Goal: Task Accomplishment & Management: Use online tool/utility

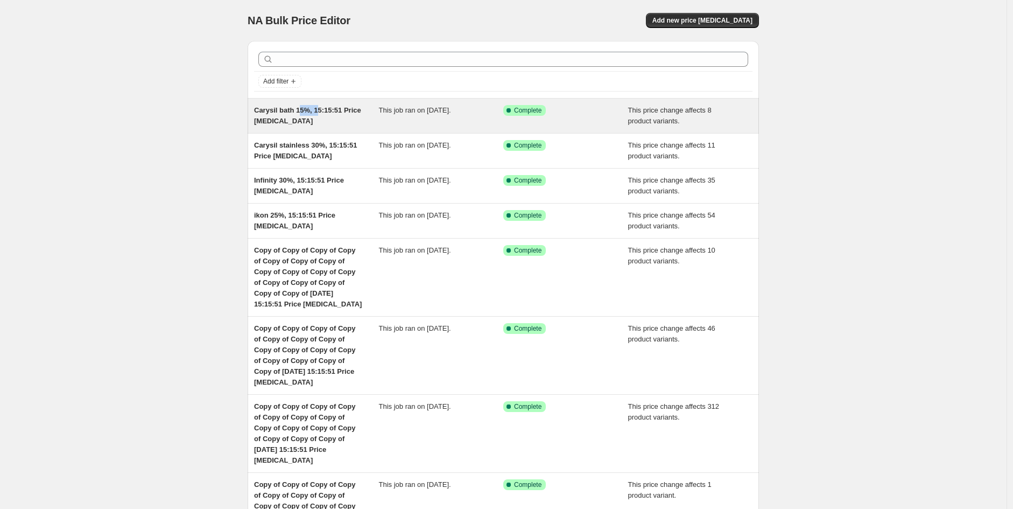
drag, startPoint x: 319, startPoint y: 109, endPoint x: 302, endPoint y: 111, distance: 17.9
click at [302, 111] on span "Carysil bath 15%, 15:15:51 Price [MEDICAL_DATA]" at bounding box center [307, 115] width 107 height 19
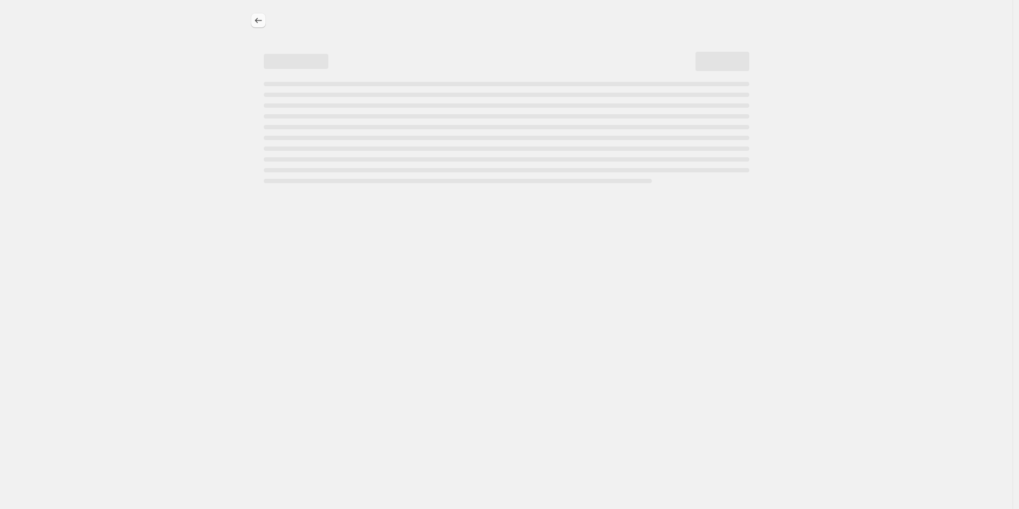
select select "pcap"
select select "no_change"
select select "vendor"
select select "tag"
select select "not_equal"
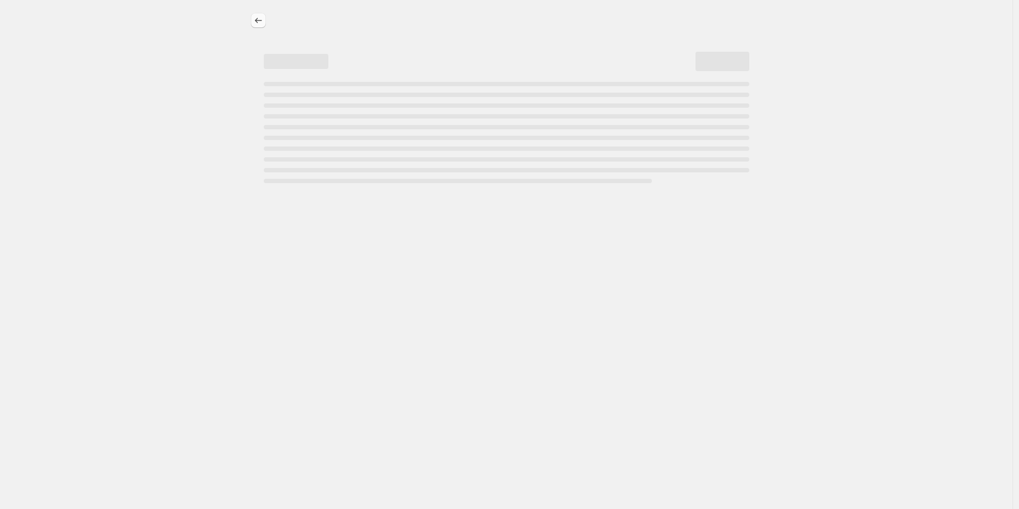
select select "product_status"
select select "product_type"
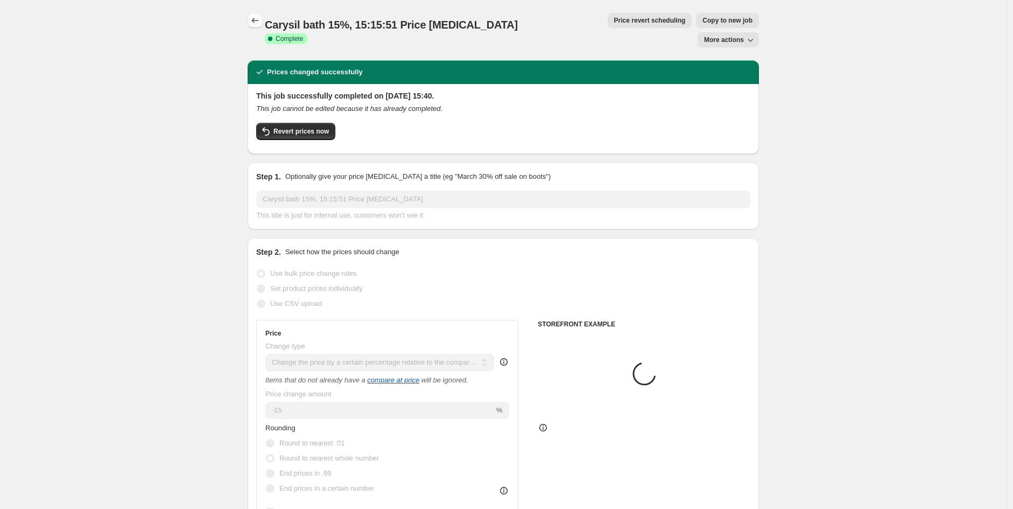
click at [261, 22] on icon "Price change jobs" at bounding box center [255, 20] width 11 height 11
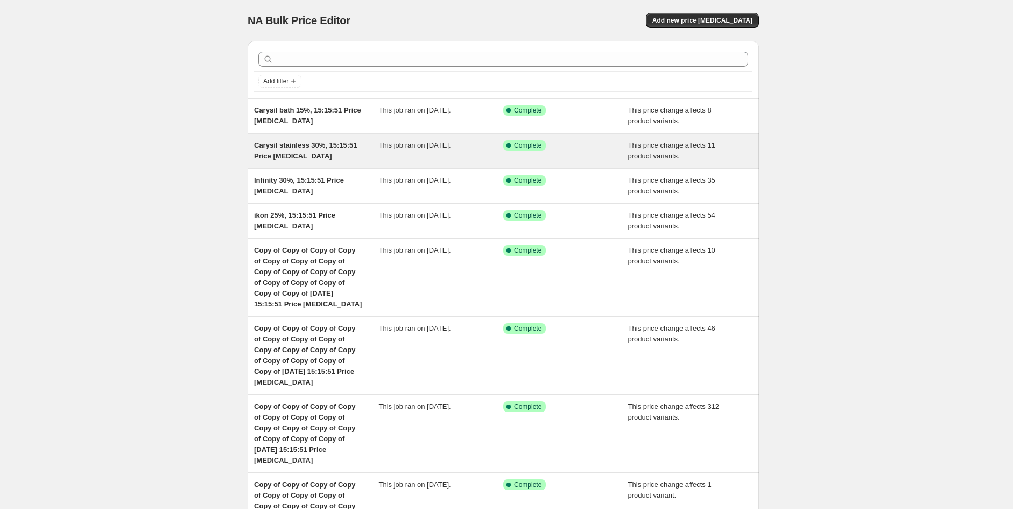
click at [300, 155] on span "Carysil stainless 30%, 15:15:51 Price [MEDICAL_DATA]" at bounding box center [305, 150] width 103 height 19
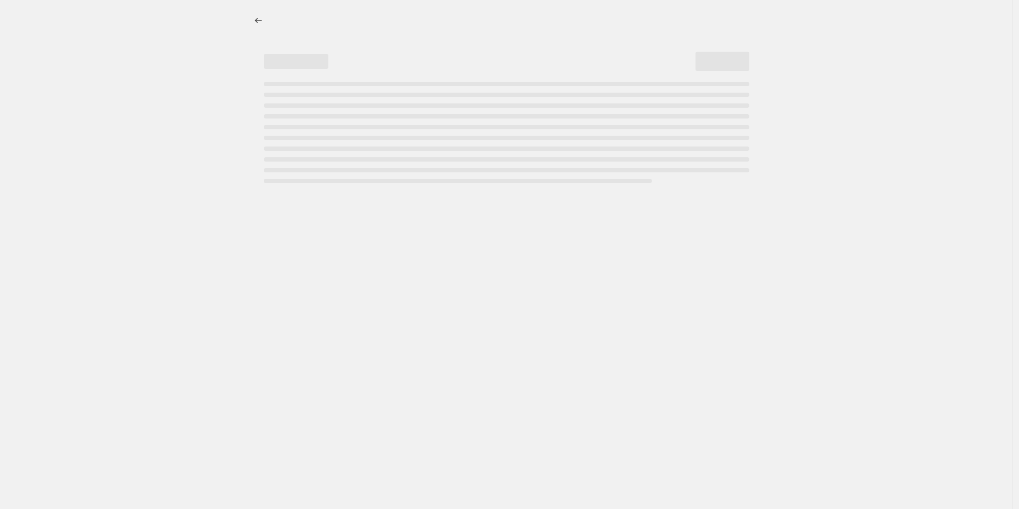
select select "pcap"
select select "no_change"
select select "vendor"
select select "tag"
select select "not_equal"
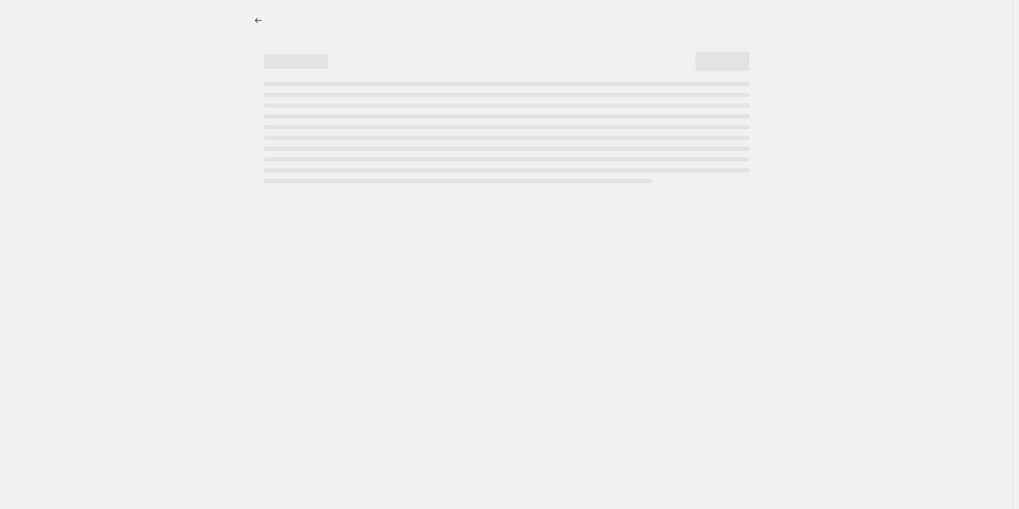
select select "product_status"
select select "tag"
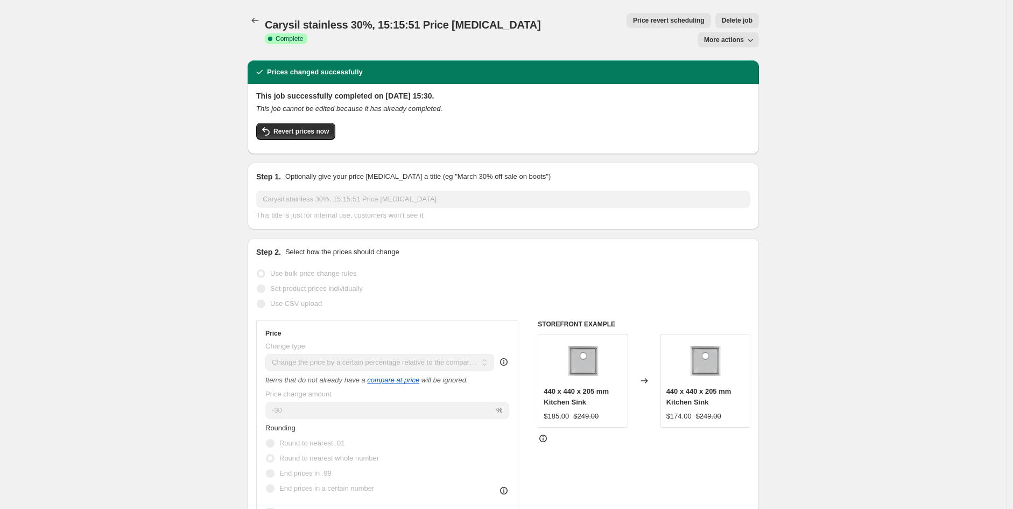
click at [747, 34] on icon "button" at bounding box center [750, 39] width 11 height 11
click at [747, 41] on span "Copy to new job" at bounding box center [734, 42] width 50 height 8
select select "pcap"
select select "no_change"
select select "vendor"
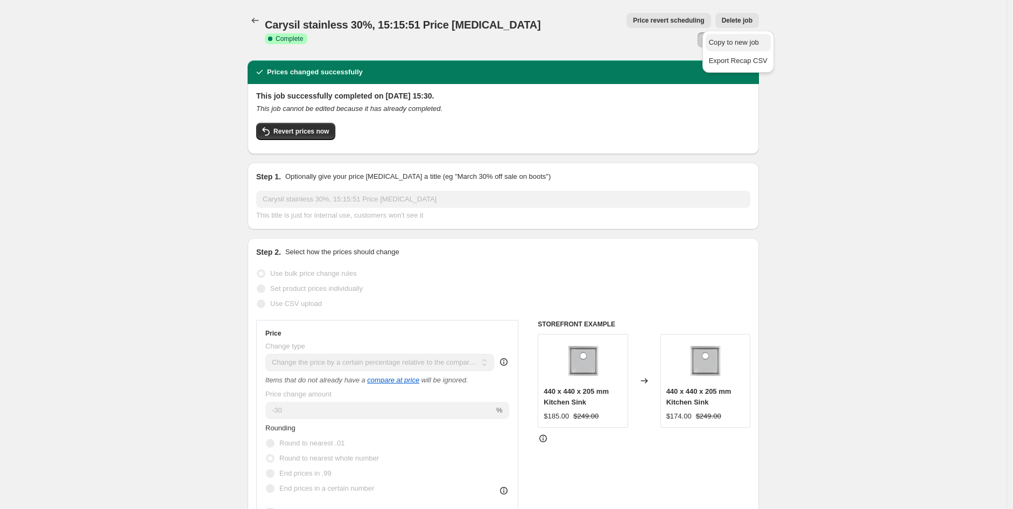
select select "tag"
select select "not_equal"
select select "product_status"
select select "tag"
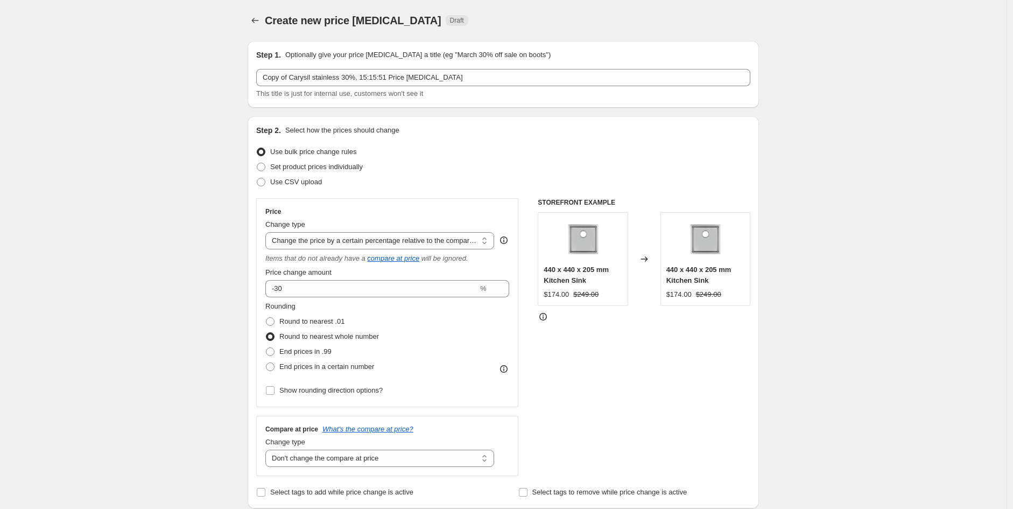
drag, startPoint x: 261, startPoint y: 62, endPoint x: 291, endPoint y: 68, distance: 30.7
click at [291, 68] on div "Step 1. Optionally give your price [MEDICAL_DATA] a title (eg "March 30% off sa…" at bounding box center [504, 74] width 512 height 67
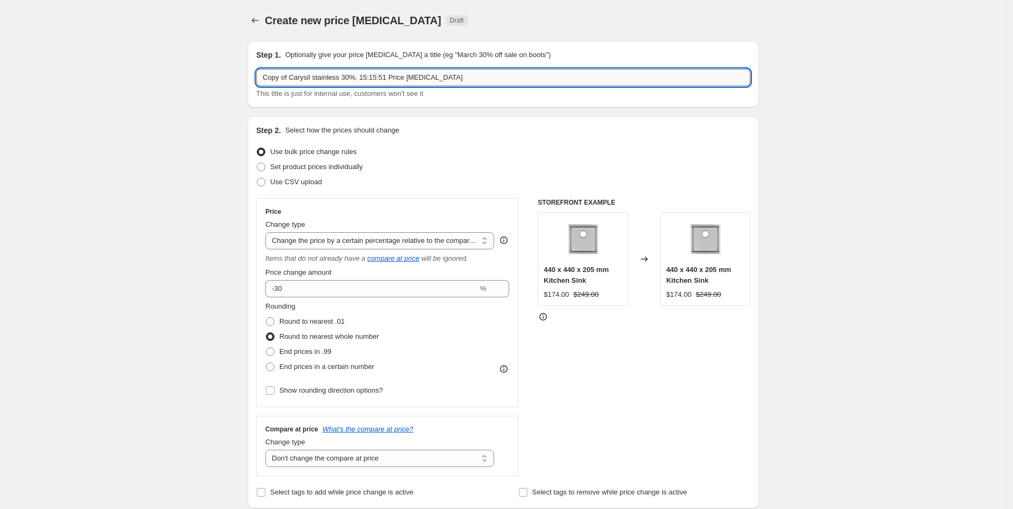
click at [337, 81] on input "Copy of Carysil stainless 30%, 15:15:51 Price [MEDICAL_DATA]" at bounding box center [503, 77] width 494 height 17
drag, startPoint x: 338, startPoint y: 81, endPoint x: 313, endPoint y: 78, distance: 25.1
click at [313, 78] on input "Copy of Carysil stainless 30%, 15:15:51 Price [MEDICAL_DATA]" at bounding box center [503, 77] width 494 height 17
click at [352, 79] on input "Copy of Carysil Premium 30%, 15:15:51 Price [MEDICAL_DATA]" at bounding box center [503, 77] width 494 height 17
type input "Copy of Carysil Premium 15%, 15:15:51 Price [MEDICAL_DATA]"
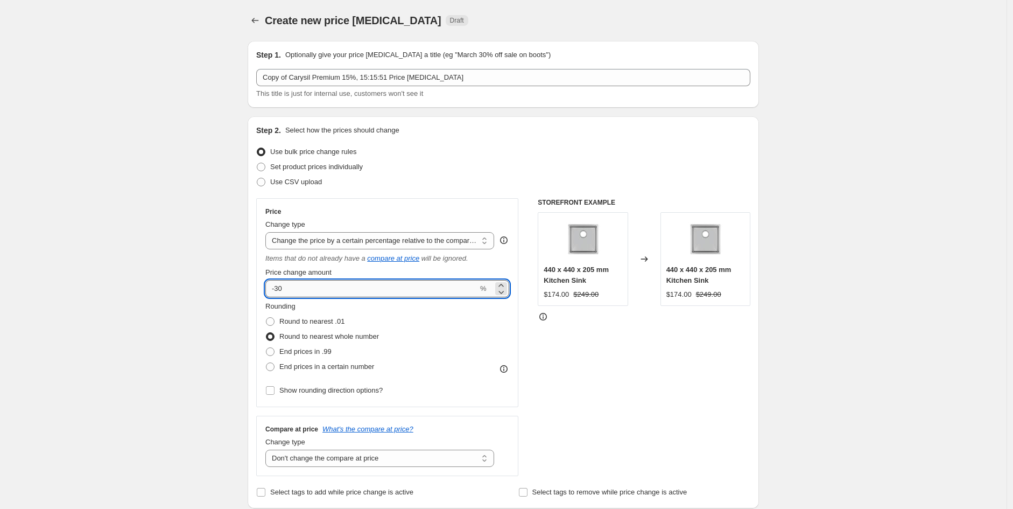
click at [299, 286] on input "-30" at bounding box center [371, 288] width 213 height 17
type input "-3"
type input "-15"
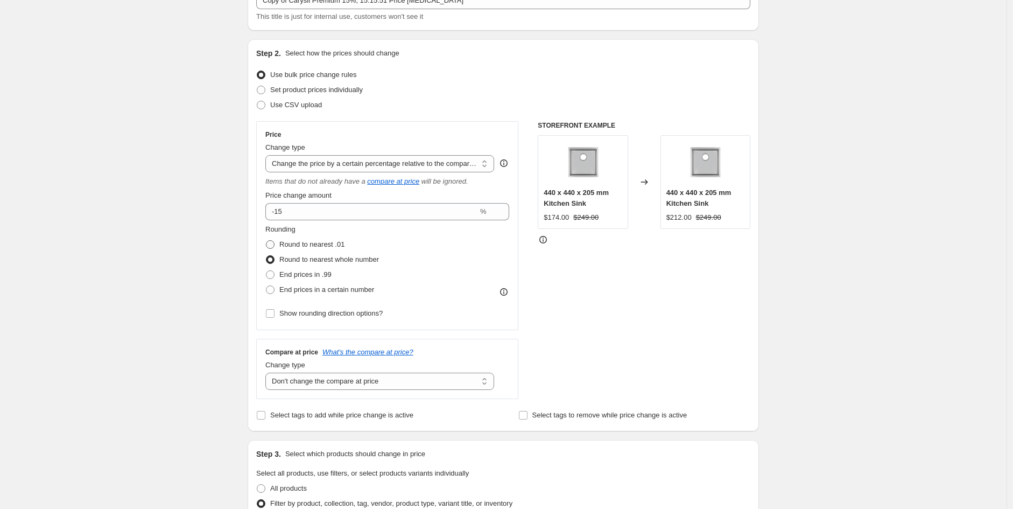
scroll to position [78, 0]
click at [326, 243] on span "Round to nearest .01" at bounding box center [311, 243] width 65 height 8
click at [267, 240] on input "Round to nearest .01" at bounding box center [266, 239] width 1 height 1
radio input "true"
click at [306, 257] on span "Round to nearest whole number" at bounding box center [329, 258] width 100 height 8
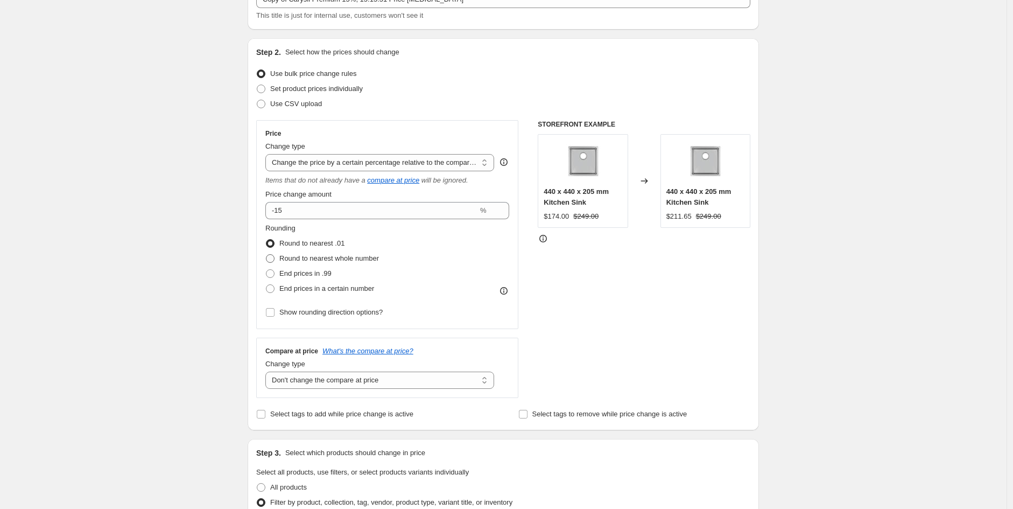
click at [267, 255] on input "Round to nearest whole number" at bounding box center [266, 254] width 1 height 1
radio input "true"
click at [324, 292] on span "End prices in a certain number" at bounding box center [326, 288] width 95 height 8
click at [267, 285] on input "End prices in a certain number" at bounding box center [266, 284] width 1 height 1
radio input "true"
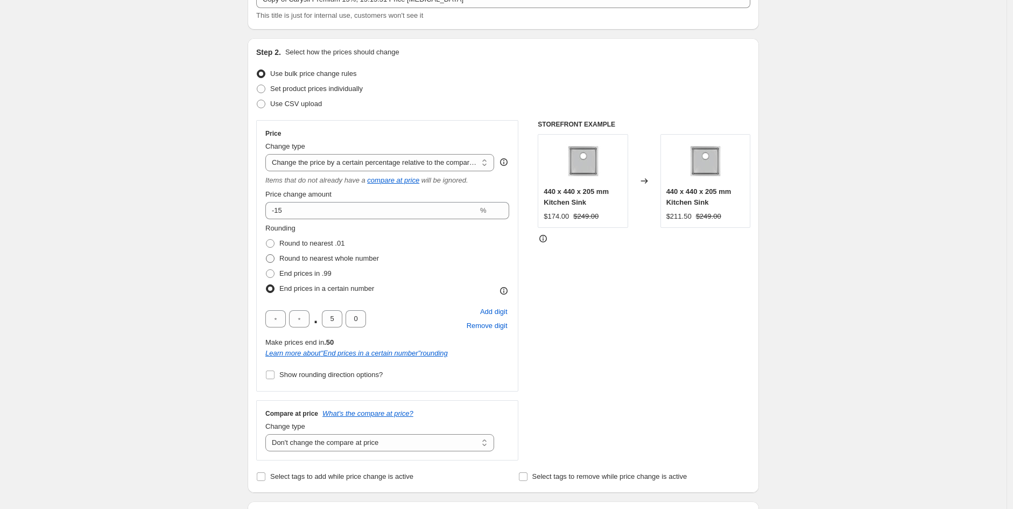
click at [275, 261] on span at bounding box center [270, 258] width 9 height 9
click at [267, 255] on input "Round to nearest whole number" at bounding box center [266, 254] width 1 height 1
radio input "true"
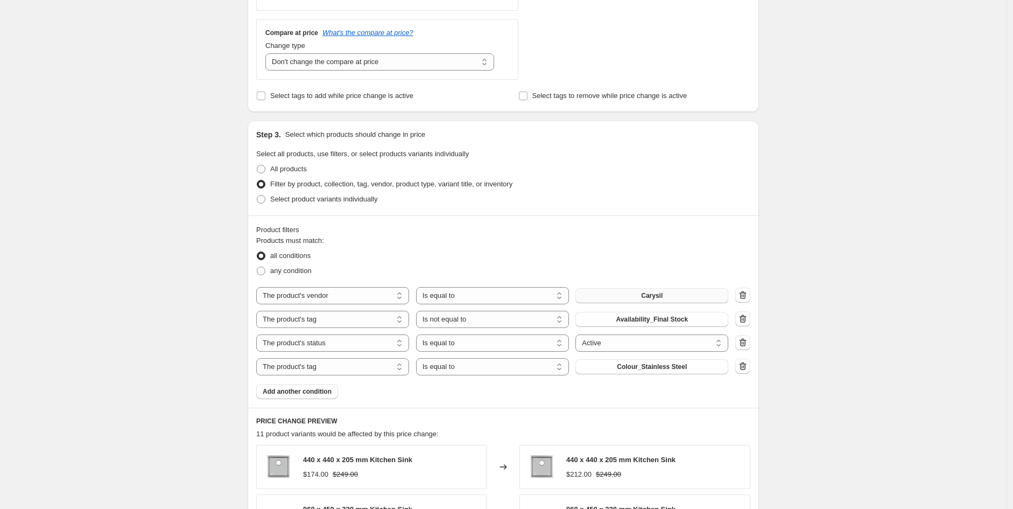
scroll to position [397, 0]
click at [695, 291] on button "Carysil" at bounding box center [652, 295] width 153 height 15
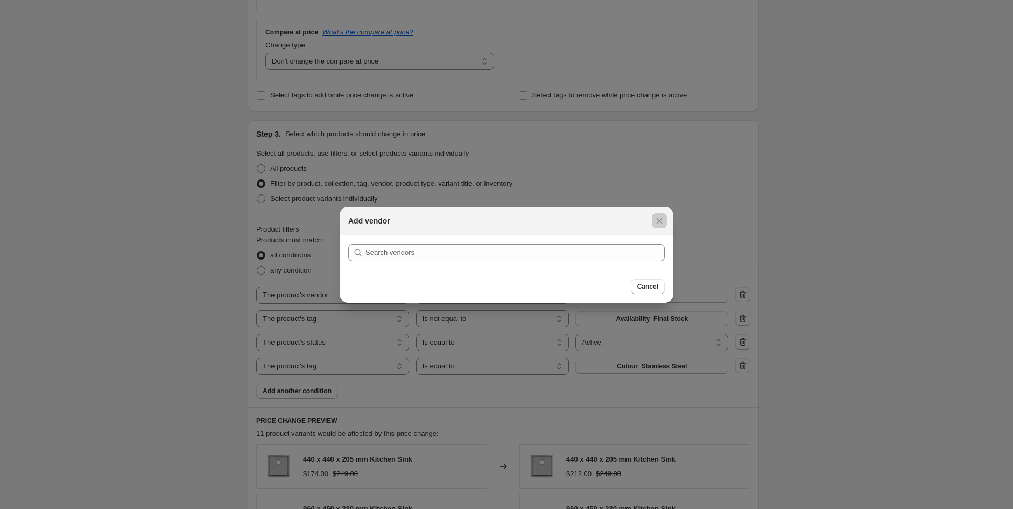
click at [803, 185] on div at bounding box center [506, 254] width 1013 height 509
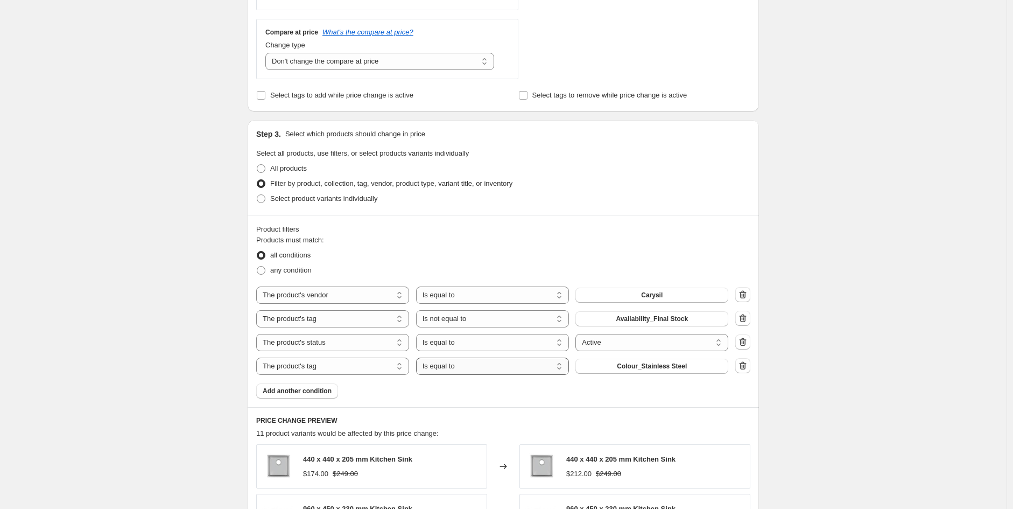
click at [528, 368] on select "Is equal to Is not equal to" at bounding box center [492, 366] width 153 height 17
select select "not_equal"
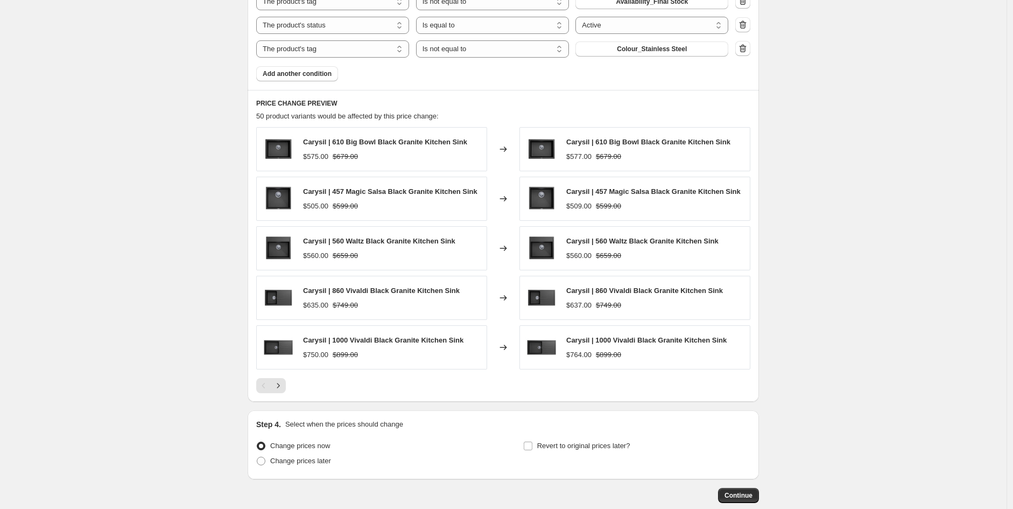
scroll to position [715, 0]
click at [281, 391] on button "Next" at bounding box center [278, 384] width 15 height 15
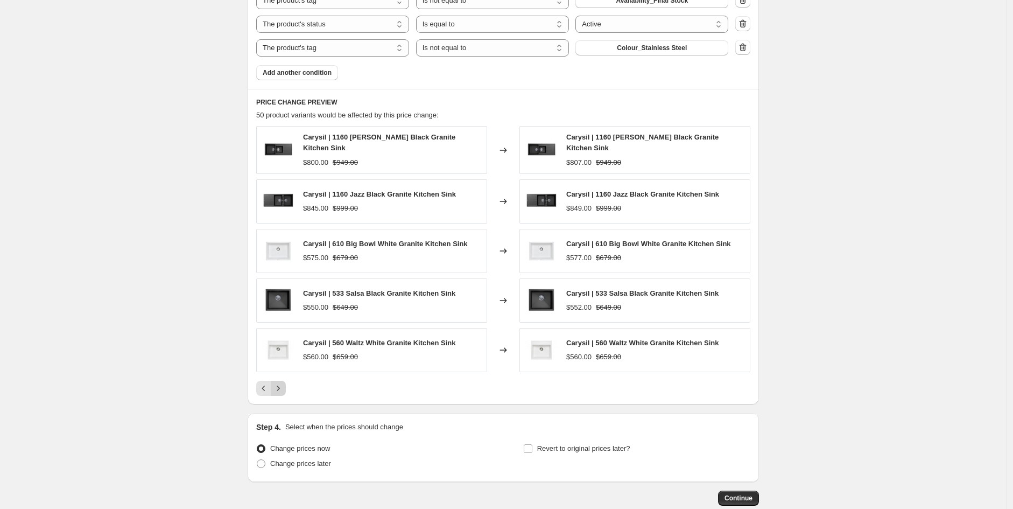
click at [284, 385] on icon "Next" at bounding box center [278, 388] width 11 height 11
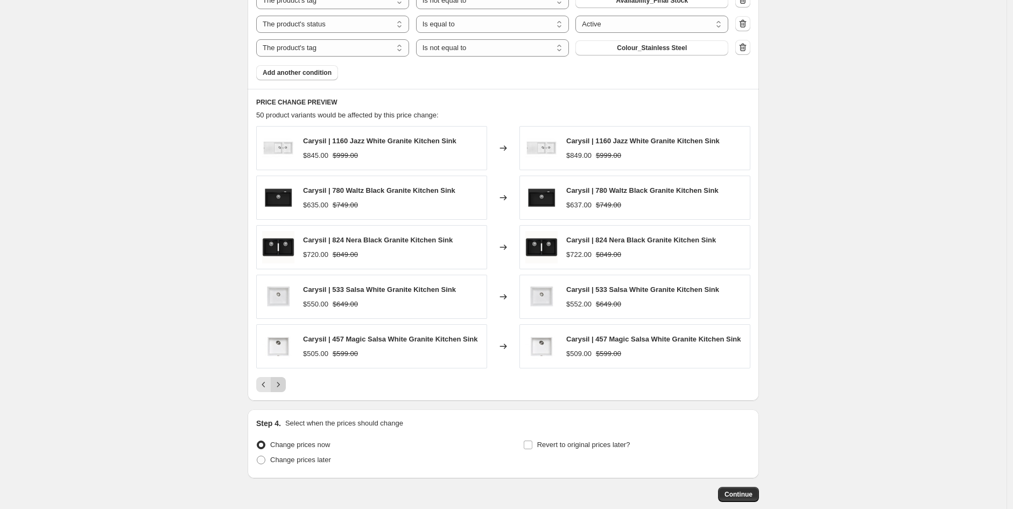
click at [284, 385] on icon "Next" at bounding box center [278, 384] width 11 height 11
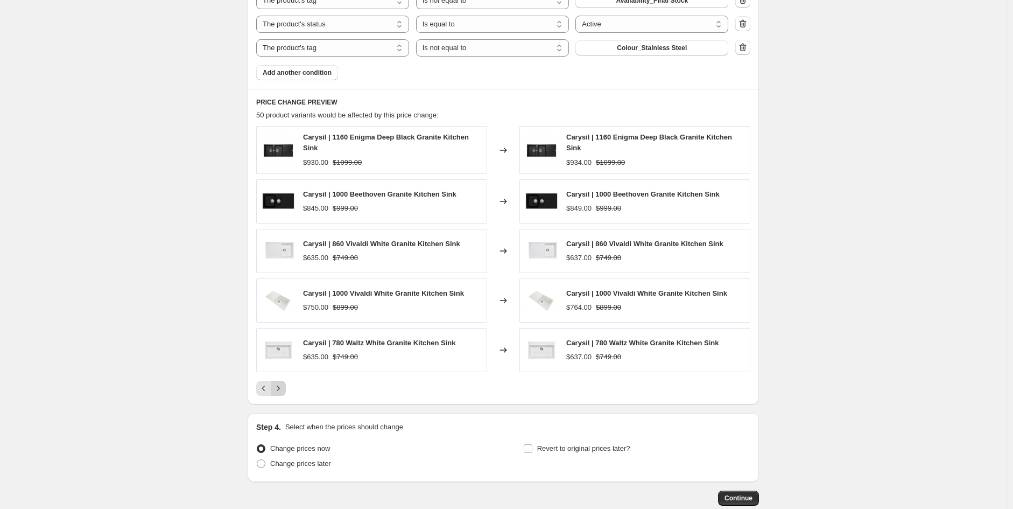
click at [284, 385] on icon "Next" at bounding box center [278, 388] width 11 height 11
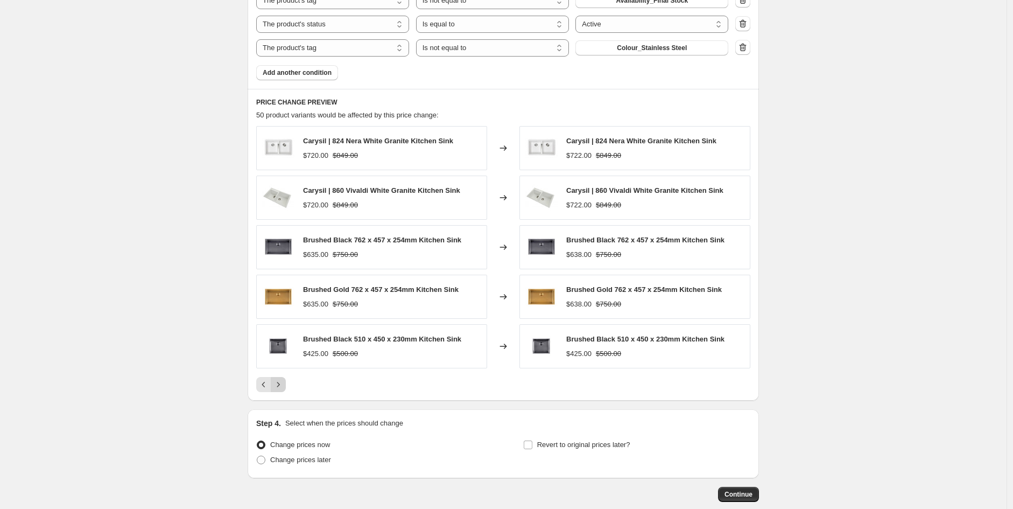
click at [284, 385] on icon "Next" at bounding box center [278, 384] width 11 height 11
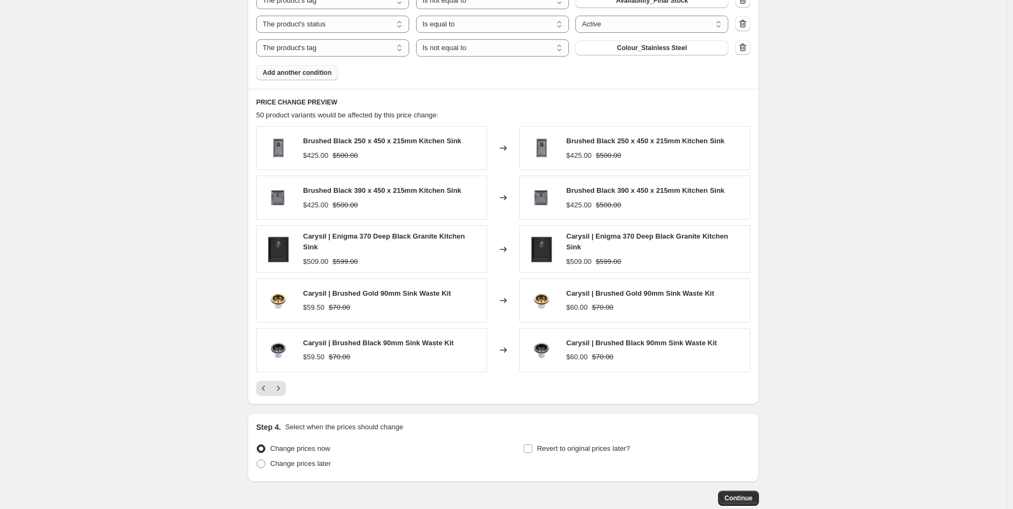
click at [297, 73] on span "Add another condition" at bounding box center [297, 72] width 69 height 9
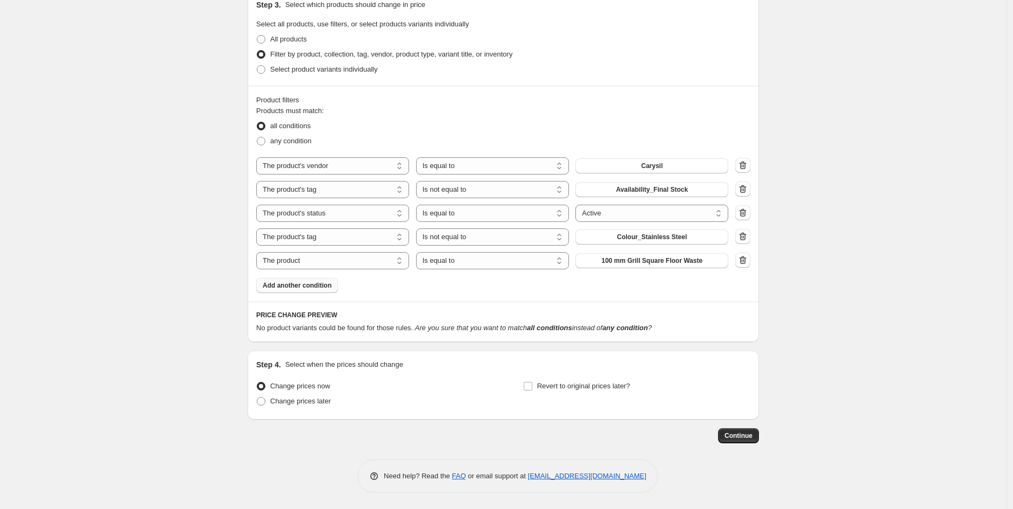
scroll to position [527, 0]
click at [365, 255] on select "The product The product's collection The product's tag The product's vendor The…" at bounding box center [332, 260] width 153 height 17
select select "product_type"
click at [508, 267] on select "Is equal to Is not equal to" at bounding box center [492, 260] width 153 height 17
select select "not_equal"
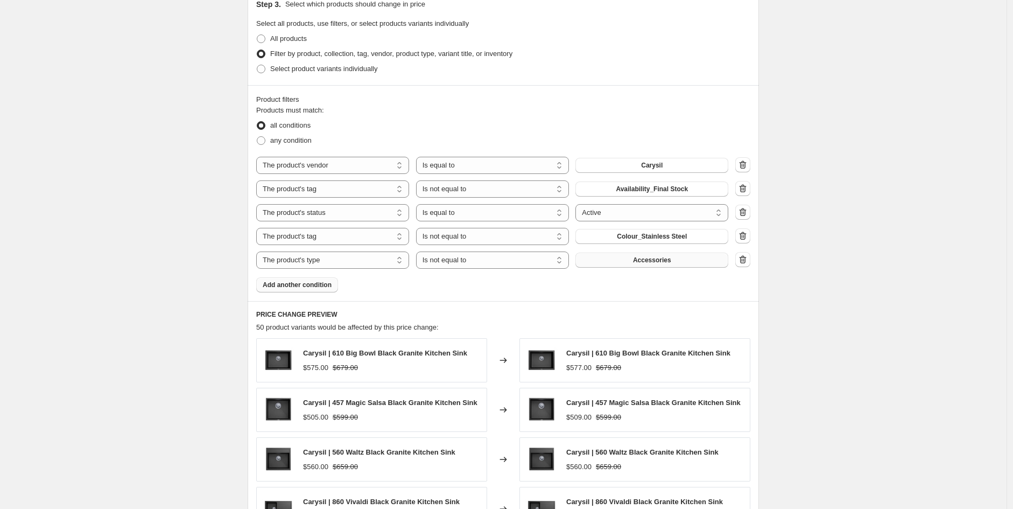
click at [635, 262] on button "Accessories" at bounding box center [652, 260] width 153 height 15
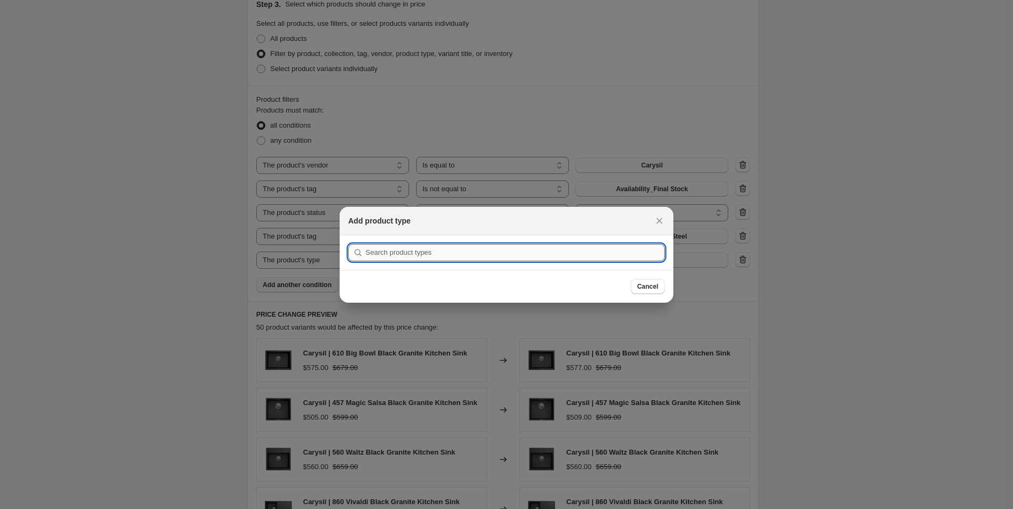
click at [432, 253] on input ":r8i:" at bounding box center [515, 252] width 299 height 17
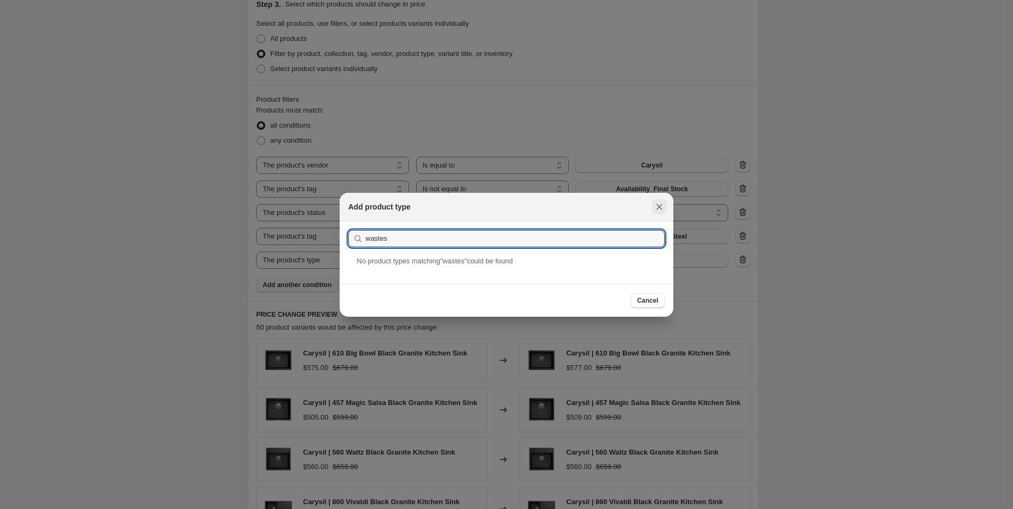
type input "wastes"
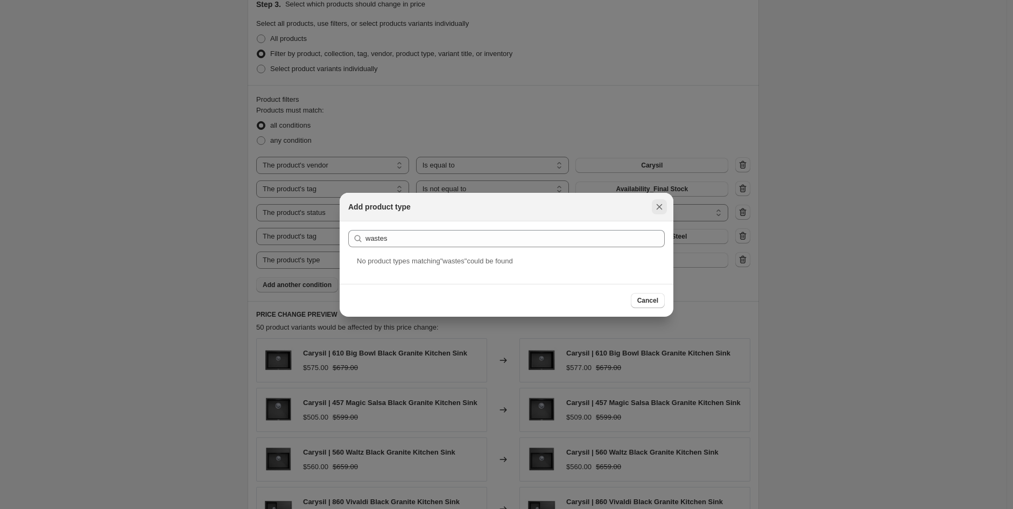
click at [666, 203] on button "Close" at bounding box center [659, 206] width 15 height 15
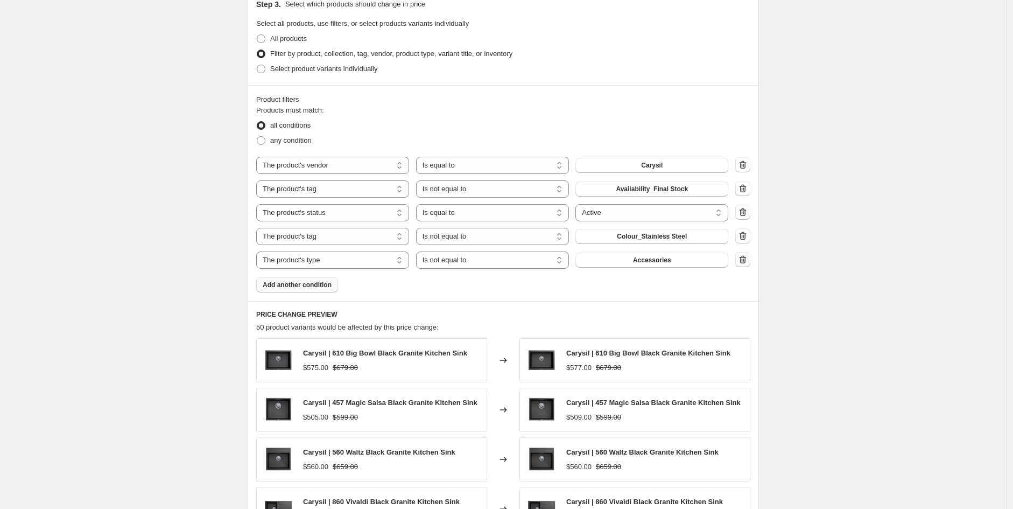
click at [746, 255] on icon "button" at bounding box center [743, 259] width 11 height 11
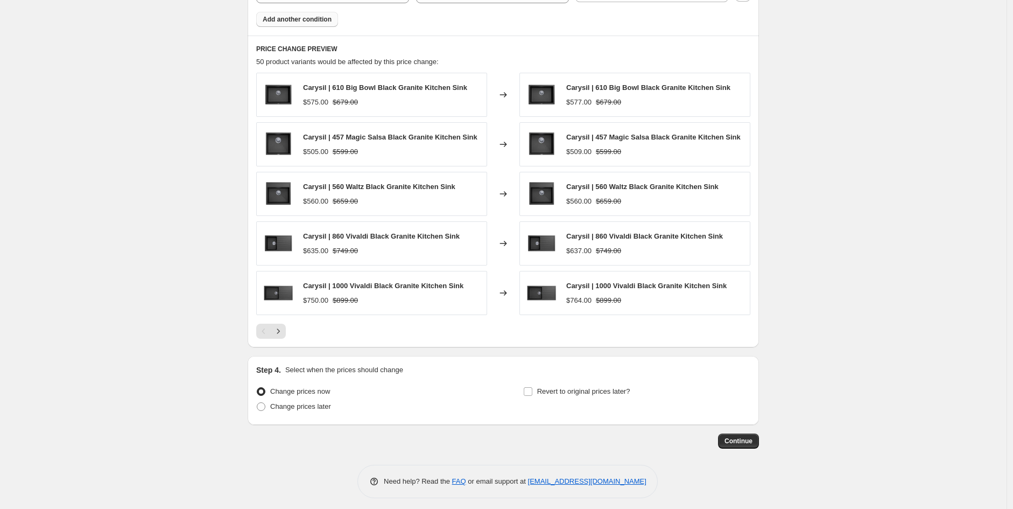
scroll to position [775, 0]
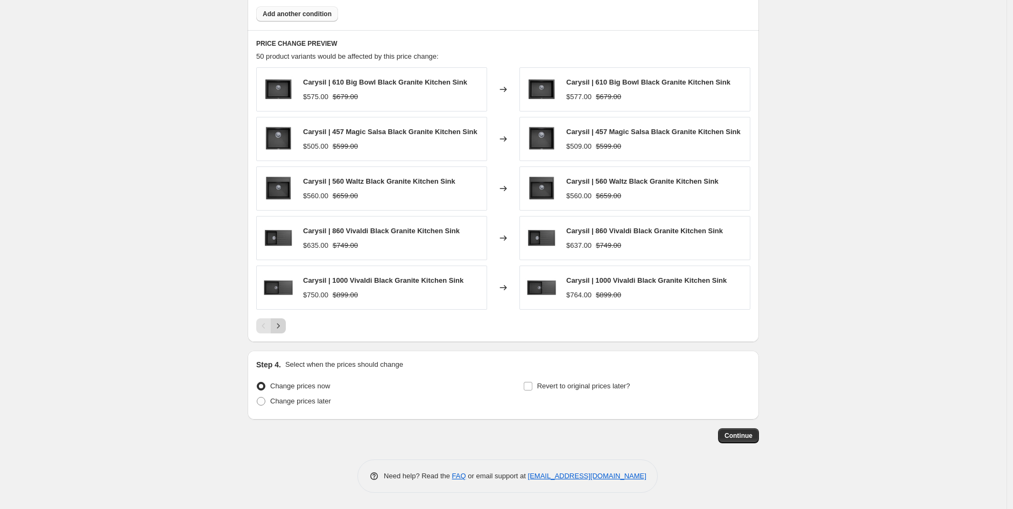
click at [283, 319] on button "Next" at bounding box center [278, 325] width 15 height 15
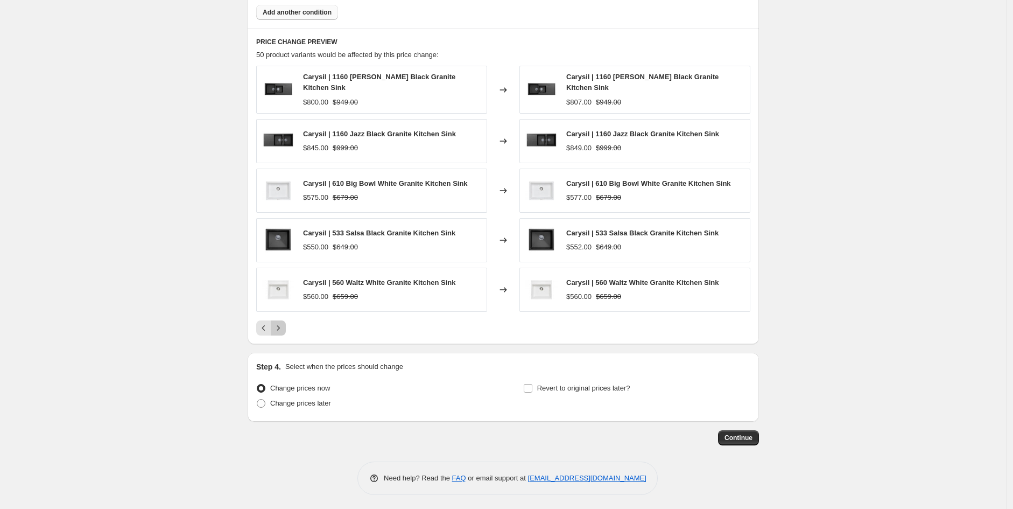
click at [283, 326] on icon "Next" at bounding box center [278, 328] width 11 height 11
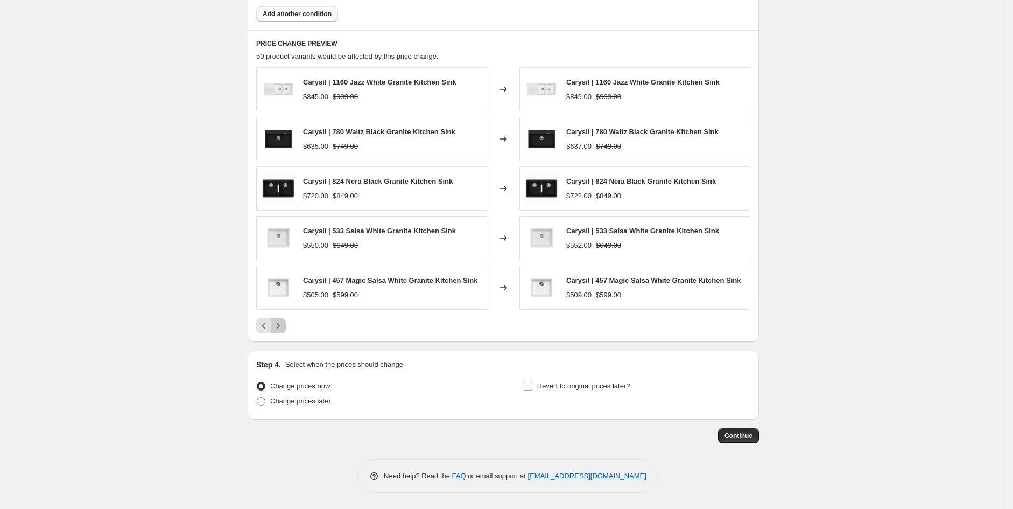
click at [283, 326] on icon "Next" at bounding box center [278, 325] width 11 height 11
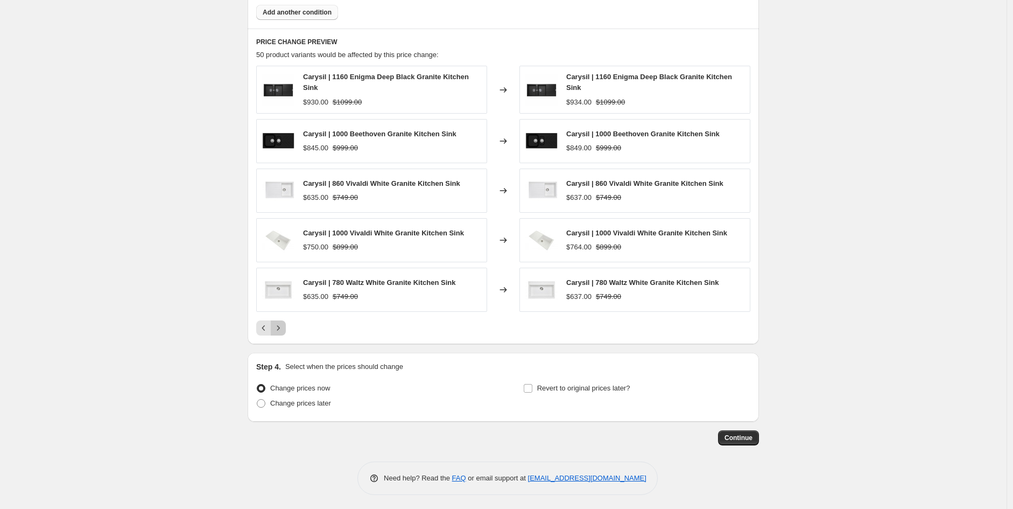
click at [283, 326] on icon "Next" at bounding box center [278, 328] width 11 height 11
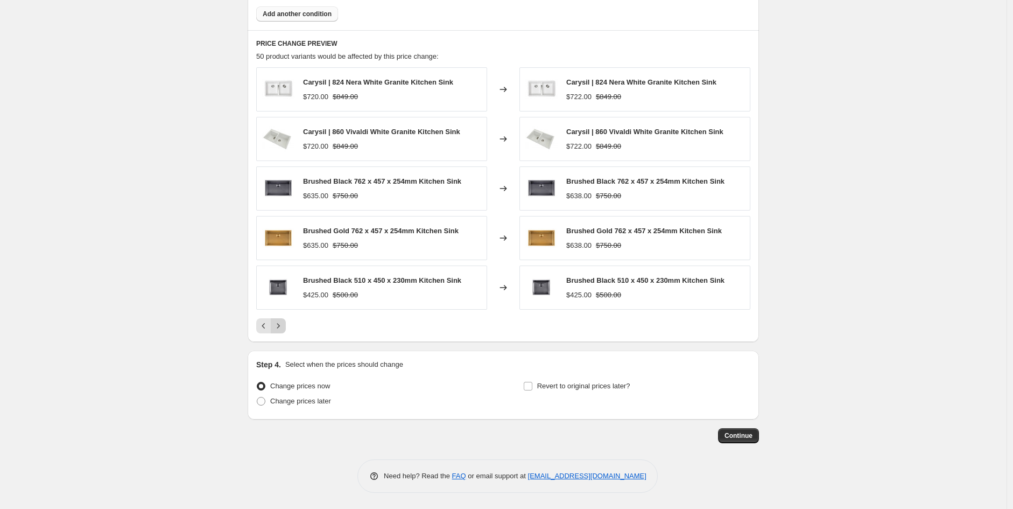
click at [283, 326] on icon "Next" at bounding box center [278, 325] width 11 height 11
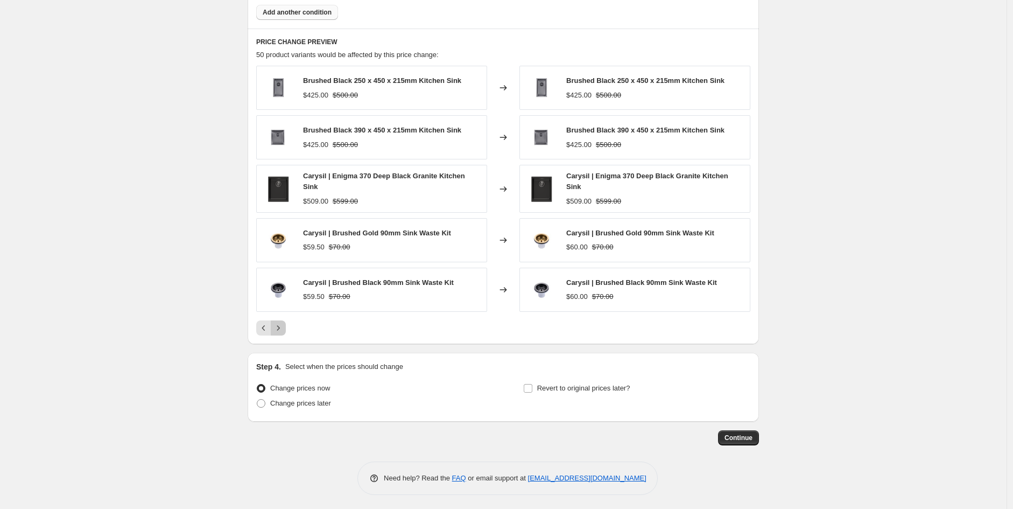
click at [283, 326] on icon "Next" at bounding box center [278, 328] width 11 height 11
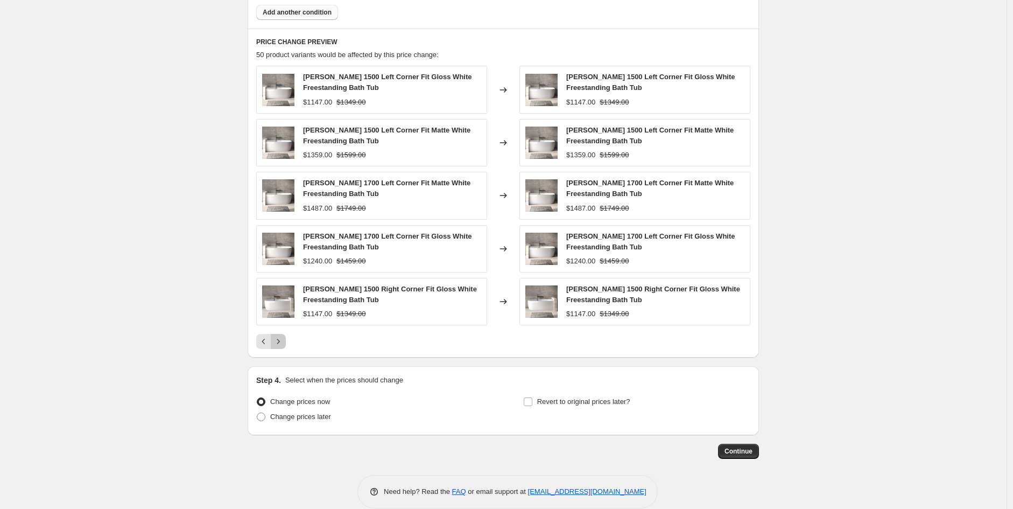
click at [281, 339] on icon "Next" at bounding box center [278, 341] width 11 height 11
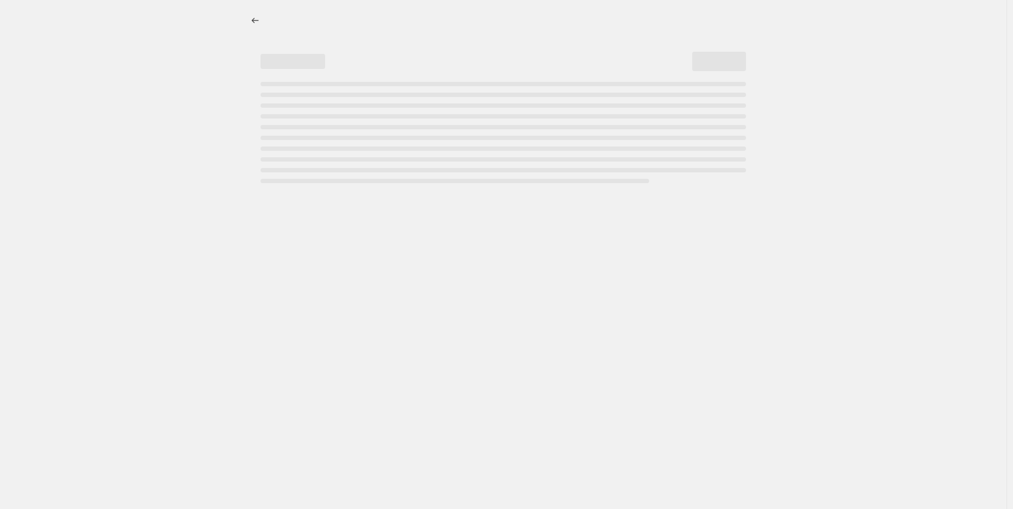
select select "percentage"
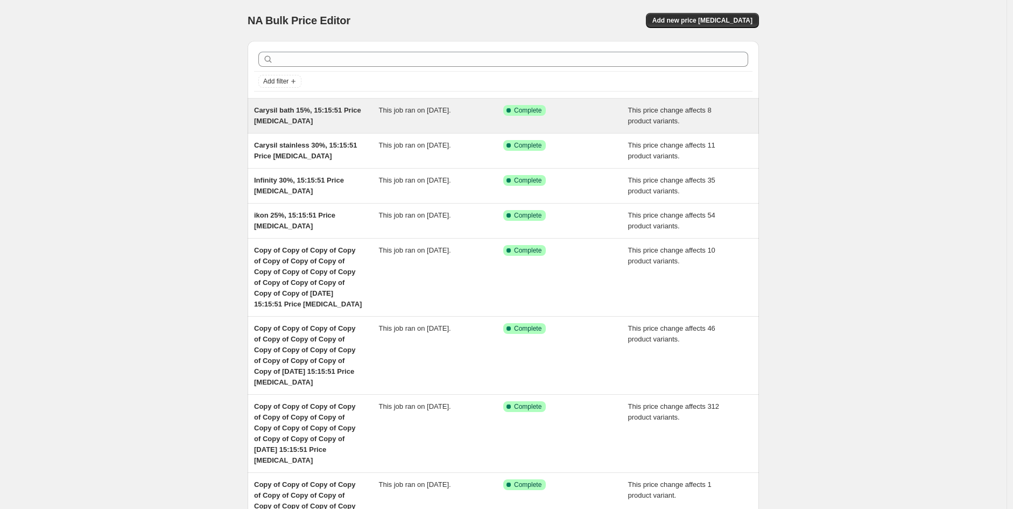
click at [306, 110] on span "Carysil bath 15%, 15:15:51 Price [MEDICAL_DATA]" at bounding box center [307, 115] width 107 height 19
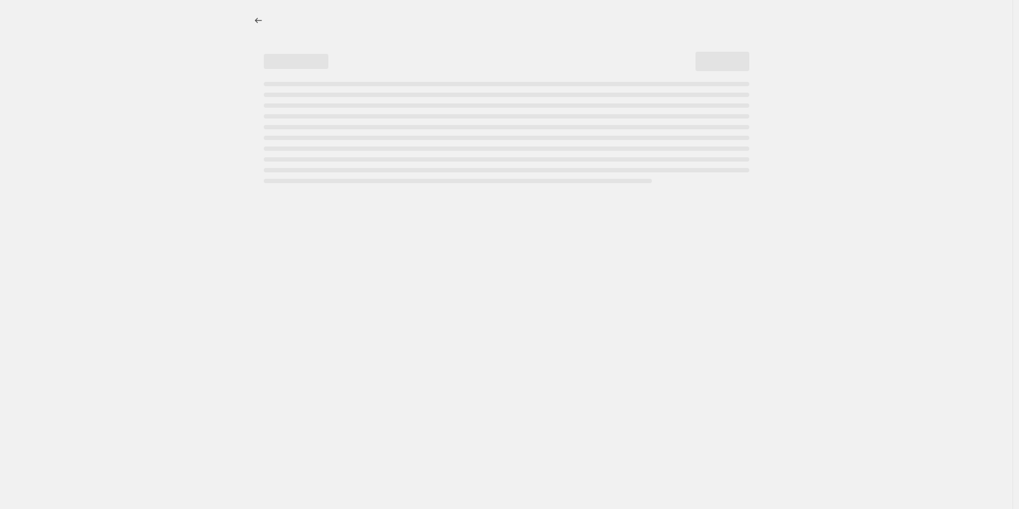
select select "pcap"
select select "no_change"
select select "vendor"
select select "tag"
select select "not_equal"
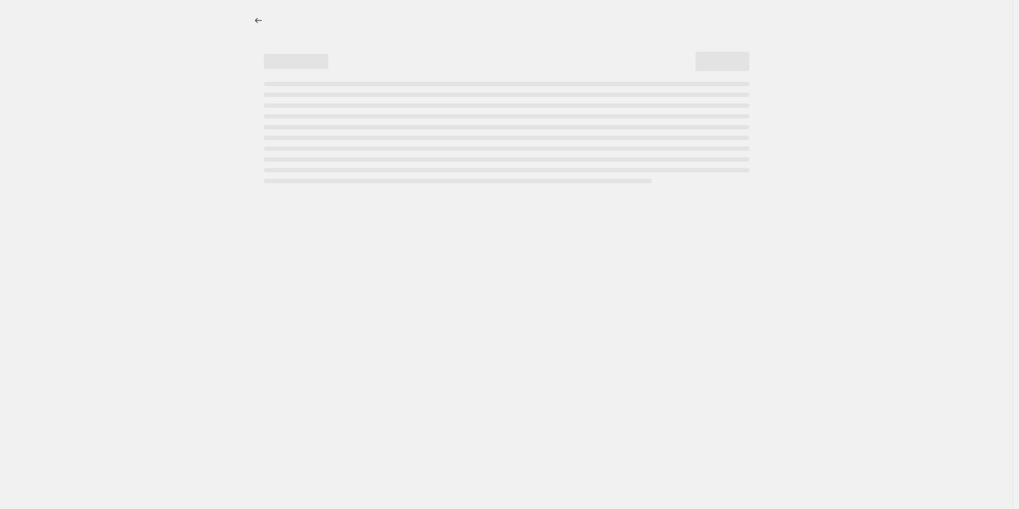
select select "product_status"
select select "product_type"
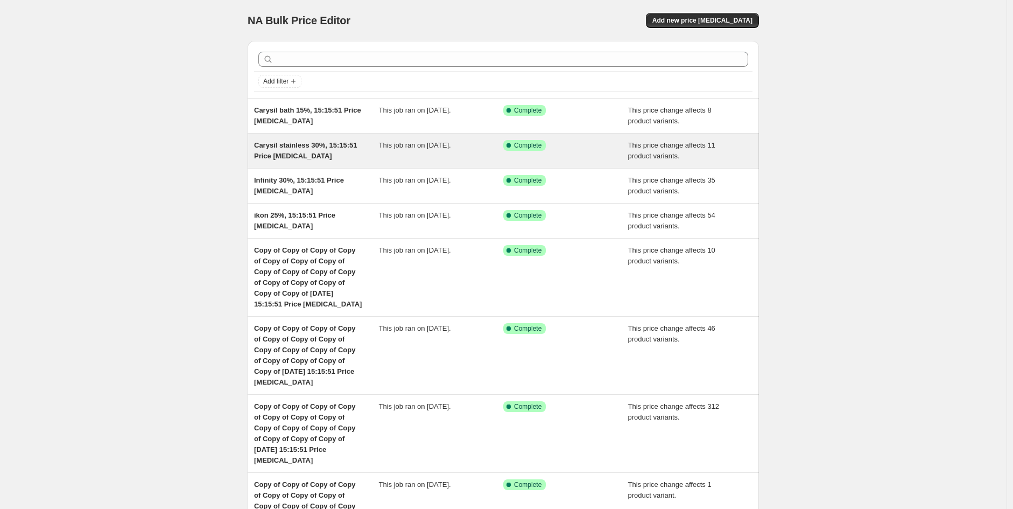
click at [295, 156] on span "Carysil stainless 30%, 15:15:51 Price [MEDICAL_DATA]" at bounding box center [305, 150] width 103 height 19
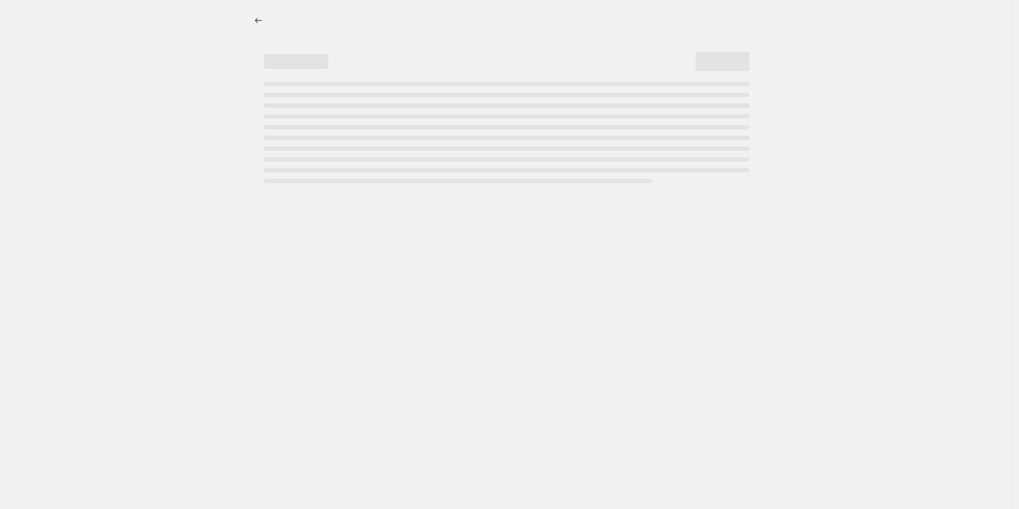
select select "pcap"
select select "no_change"
select select "vendor"
select select "tag"
select select "not_equal"
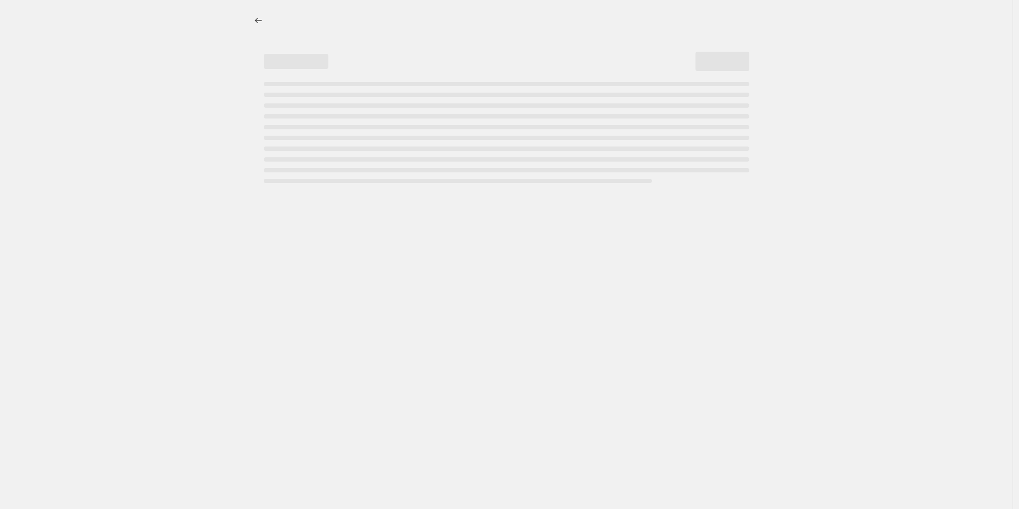
select select "product_status"
select select "tag"
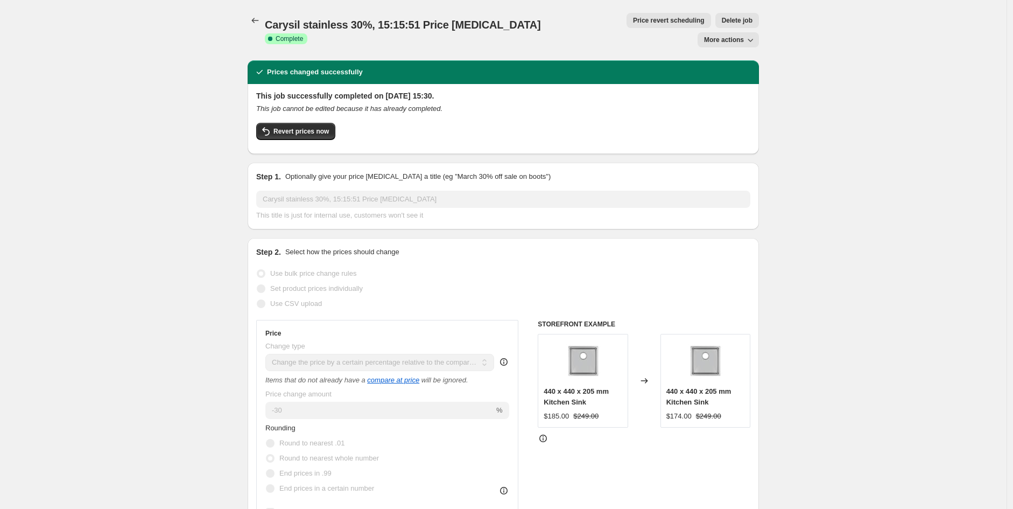
click at [734, 36] on span "More actions" at bounding box center [724, 40] width 40 height 9
click at [723, 44] on span "Copy to new job" at bounding box center [734, 42] width 50 height 8
select select "pcap"
select select "no_change"
select select "vendor"
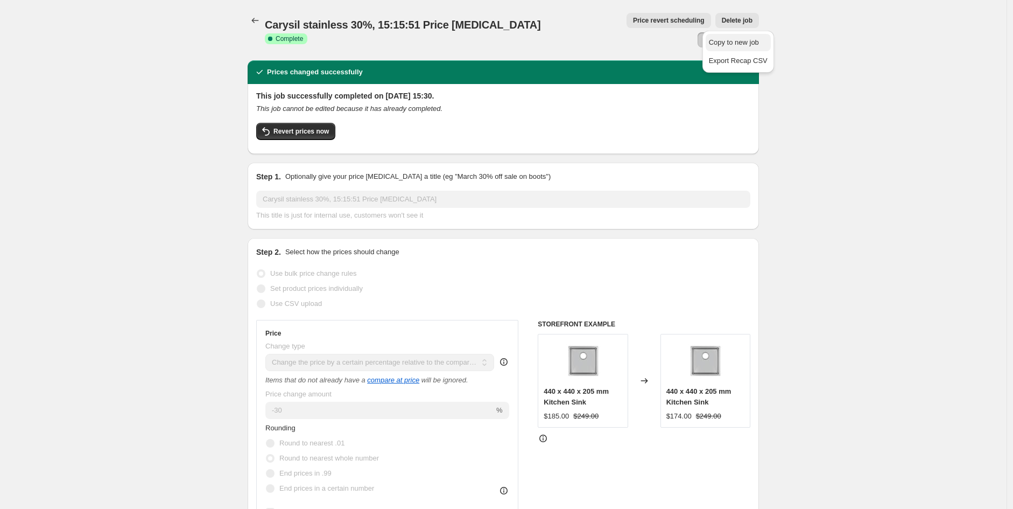
select select "tag"
select select "not_equal"
select select "product_status"
select select "tag"
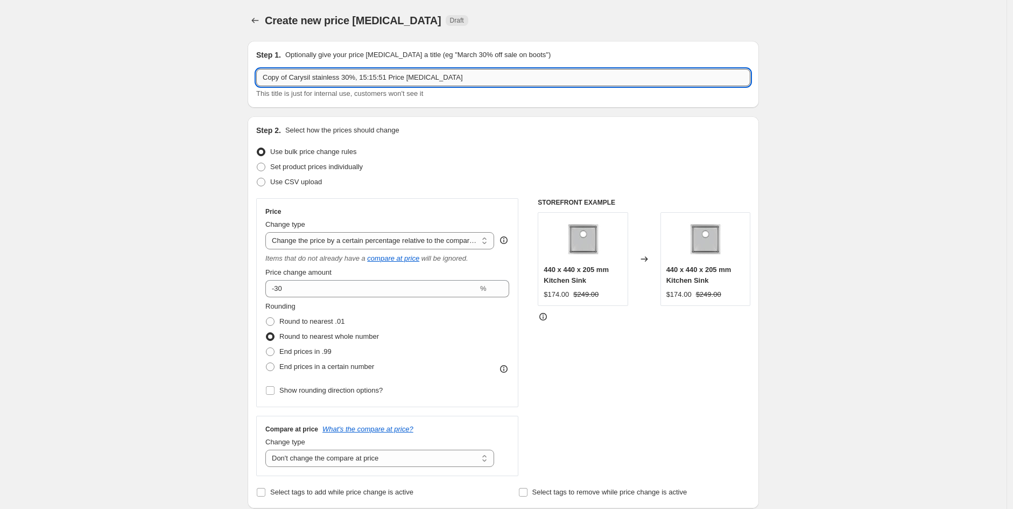
click at [349, 79] on input "Copy of Carysil stainless 30%, 15:15:51 Price [MEDICAL_DATA]" at bounding box center [503, 77] width 494 height 17
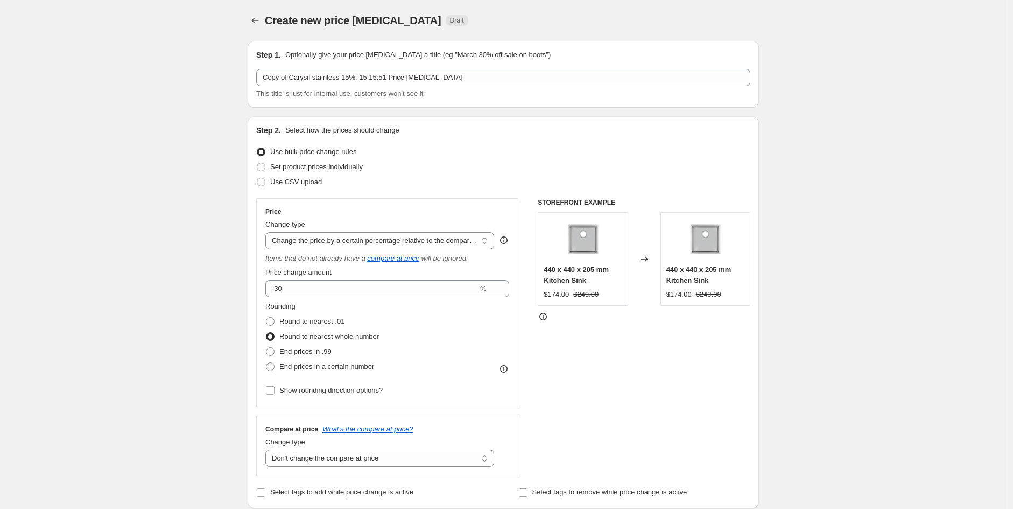
drag, startPoint x: 487, startPoint y: 159, endPoint x: 367, endPoint y: 103, distance: 132.0
click at [487, 157] on ul "Use bulk price change rules Set product prices individually Use CSV upload" at bounding box center [503, 166] width 494 height 45
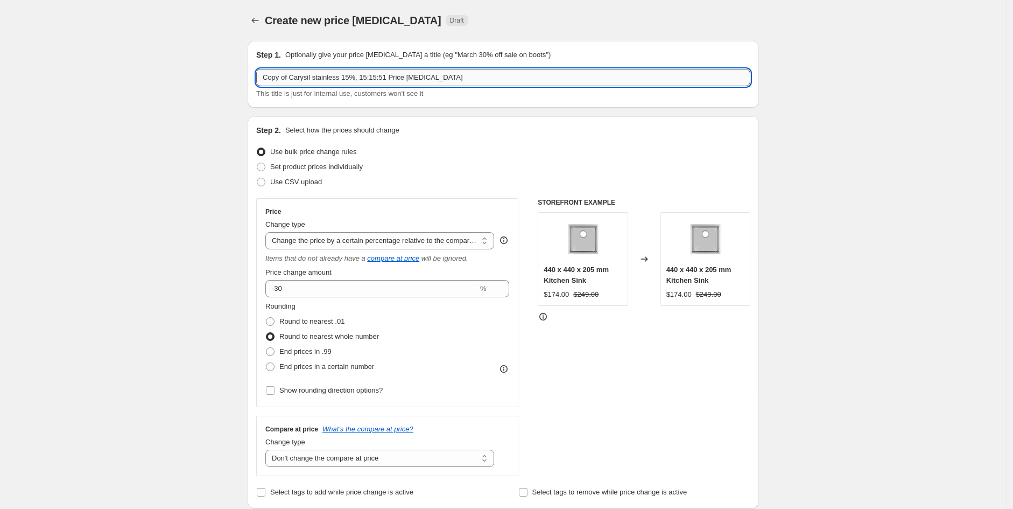
drag, startPoint x: 342, startPoint y: 81, endPoint x: 318, endPoint y: 73, distance: 25.2
click at [318, 73] on input "Copy of Carysil stainless 15%, 15:15:51 Price change job" at bounding box center [503, 77] width 494 height 17
drag, startPoint x: 291, startPoint y: 75, endPoint x: 67, endPoint y: 50, distance: 225.4
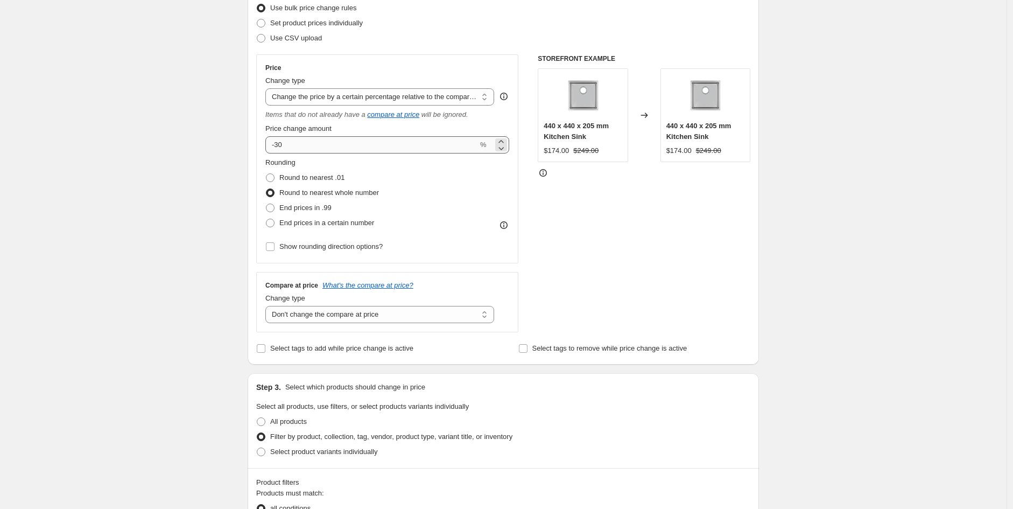
type input "Carysil Premium 15%, 15:15:51 Price change job"
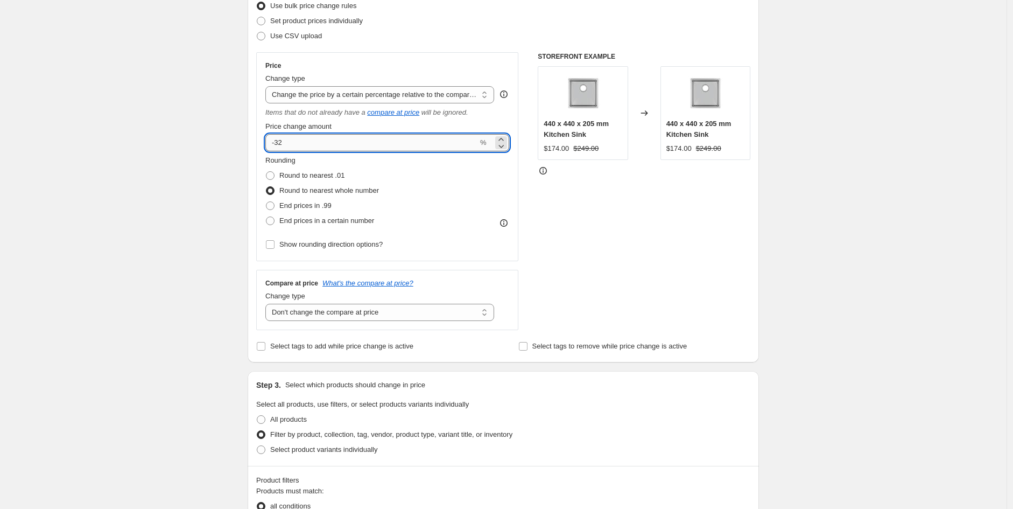
click at [324, 140] on input "-32" at bounding box center [371, 142] width 213 height 17
type input "-3"
click at [615, 214] on div "STOREFRONT EXAMPLE 440 x 440 x 205 mm Kitchen Sink $174.00 $249.00 Changed to 4…" at bounding box center [644, 190] width 213 height 278
click at [343, 150] on input "-18" at bounding box center [371, 141] width 213 height 17
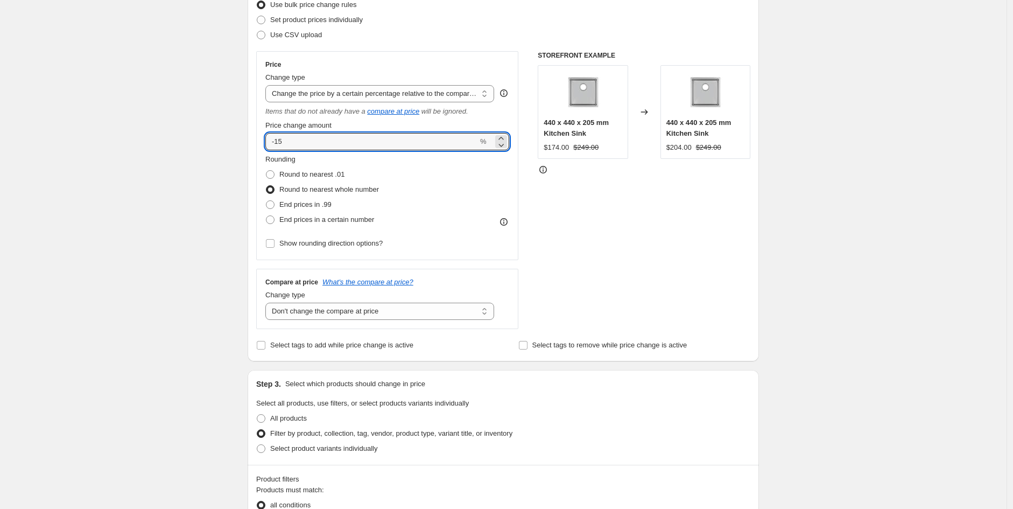
type input "-15"
click at [615, 236] on div "STOREFRONT EXAMPLE 440 x 440 x 205 mm Kitchen Sink $174.00 $249.00 Changed to 4…" at bounding box center [644, 190] width 213 height 278
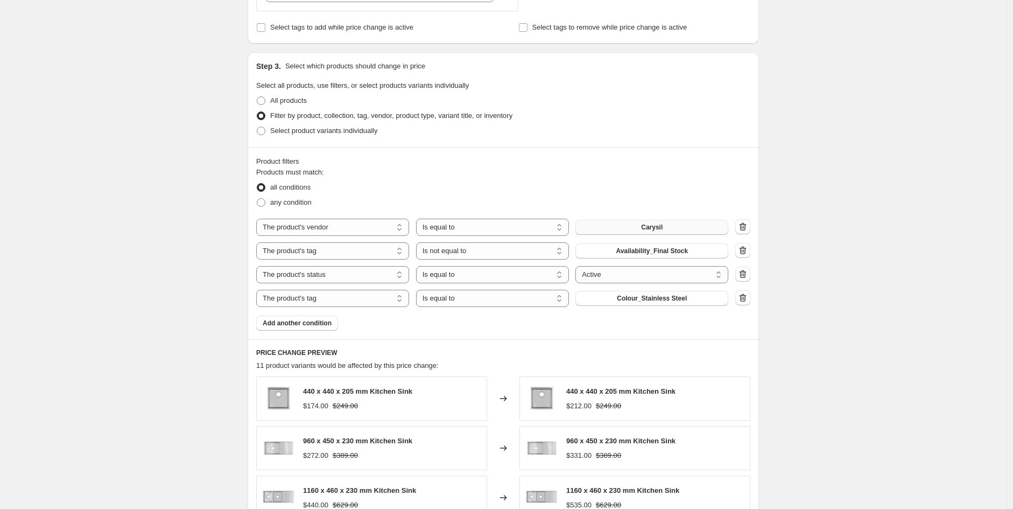
scroll to position [466, 0]
click at [509, 298] on select "Is equal to Is not equal to" at bounding box center [492, 297] width 153 height 17
select select "not_equal"
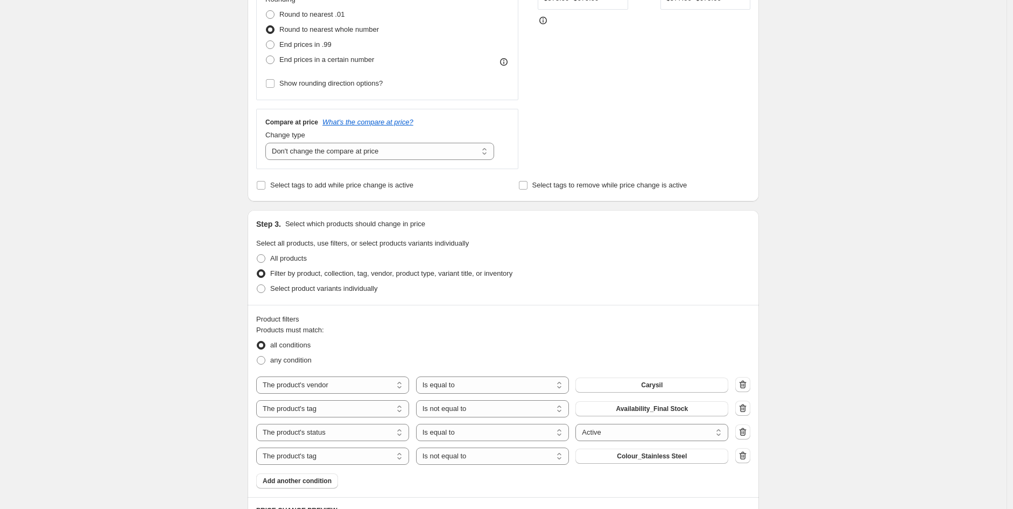
scroll to position [775, 0]
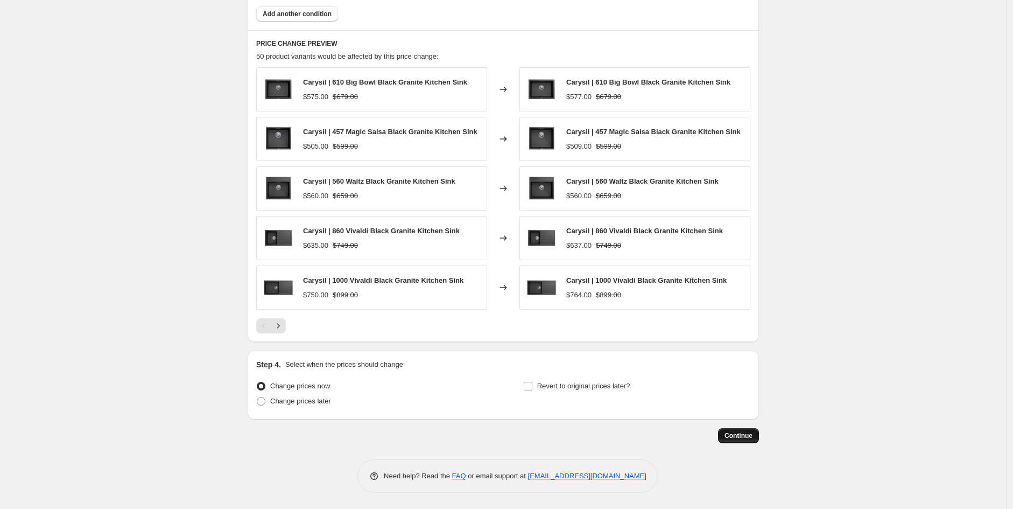
click at [756, 437] on button "Continue" at bounding box center [738, 435] width 41 height 15
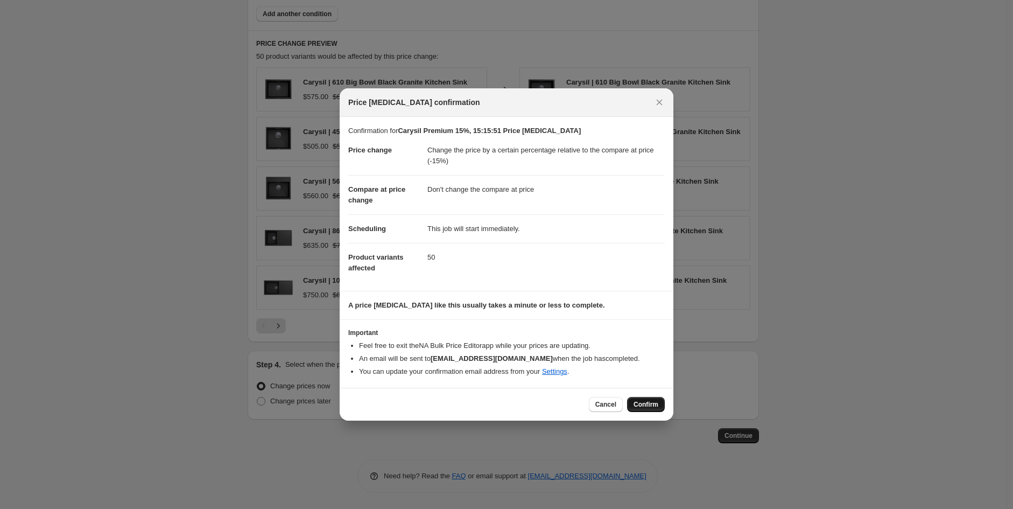
click at [636, 409] on button "Confirm" at bounding box center [646, 404] width 38 height 15
type input "Carysil Premium 15%, 15:15:51 Price change job"
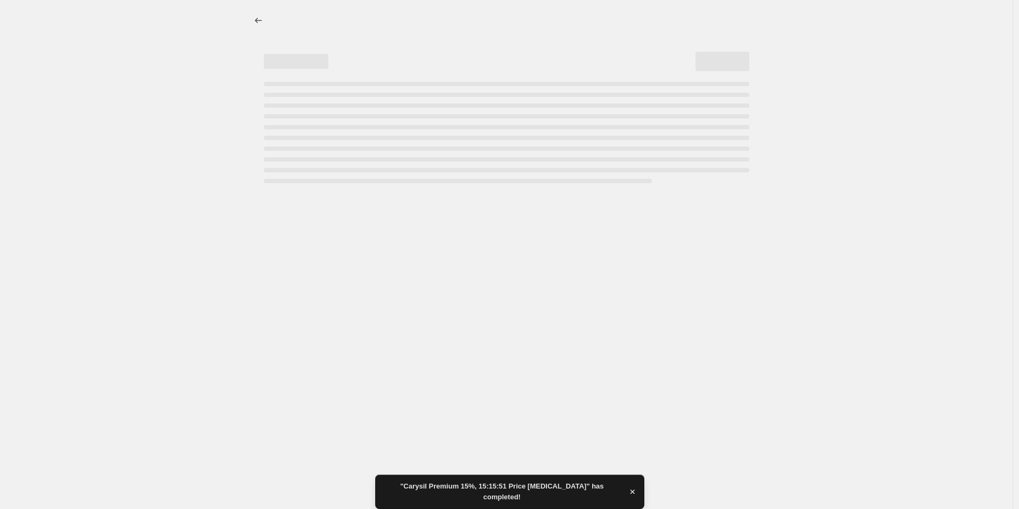
select select "pcap"
select select "no_change"
select select "vendor"
select select "tag"
select select "not_equal"
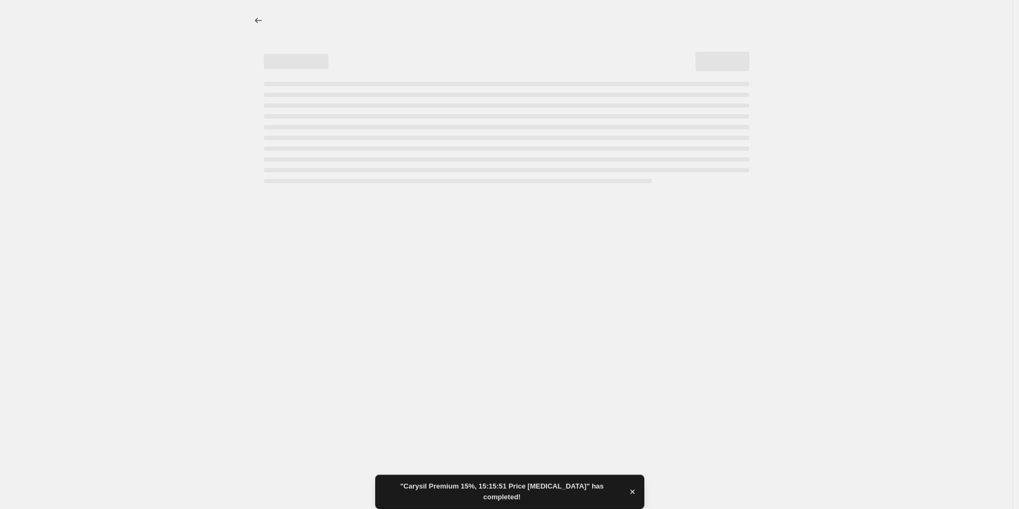
select select "product_status"
select select "tag"
select select "not_equal"
